Goal: Navigation & Orientation: Find specific page/section

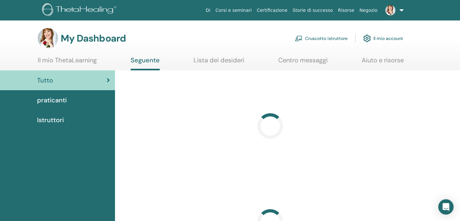
click at [319, 39] on link "Cruscotto istruttore" at bounding box center [321, 38] width 53 height 14
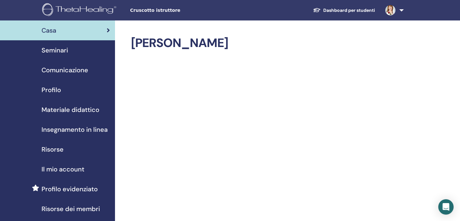
click at [73, 93] on div "Profilo" at bounding box center [57, 90] width 105 height 10
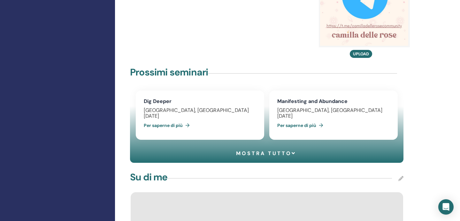
scroll to position [433, 0]
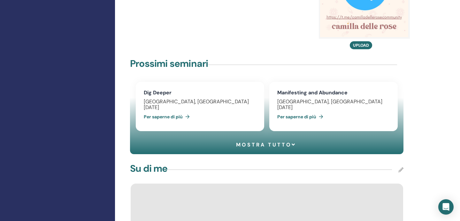
click at [162, 89] on link "Dig Deeper" at bounding box center [158, 92] width 28 height 7
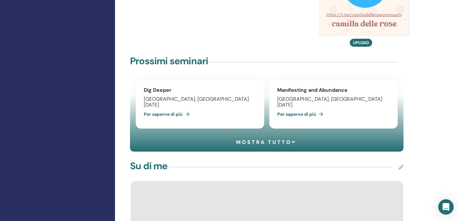
scroll to position [448, 0]
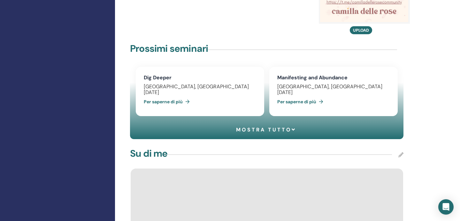
click at [175, 97] on link "Per saperne di più" at bounding box center [168, 101] width 49 height 13
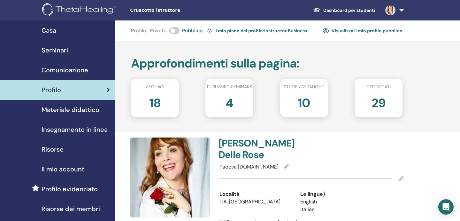
click at [338, 28] on link "Visualizza il mio profilo pubblico" at bounding box center [363, 31] width 80 height 10
